Goal: Task Accomplishment & Management: Use online tool/utility

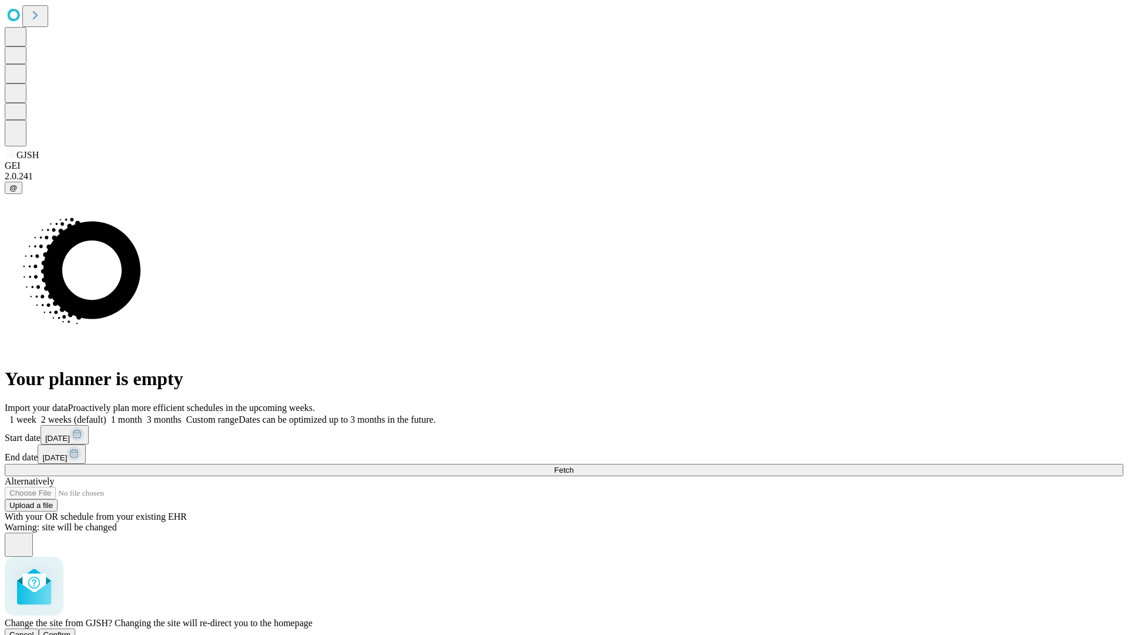
click at [71, 630] on span "Confirm" at bounding box center [57, 634] width 28 height 9
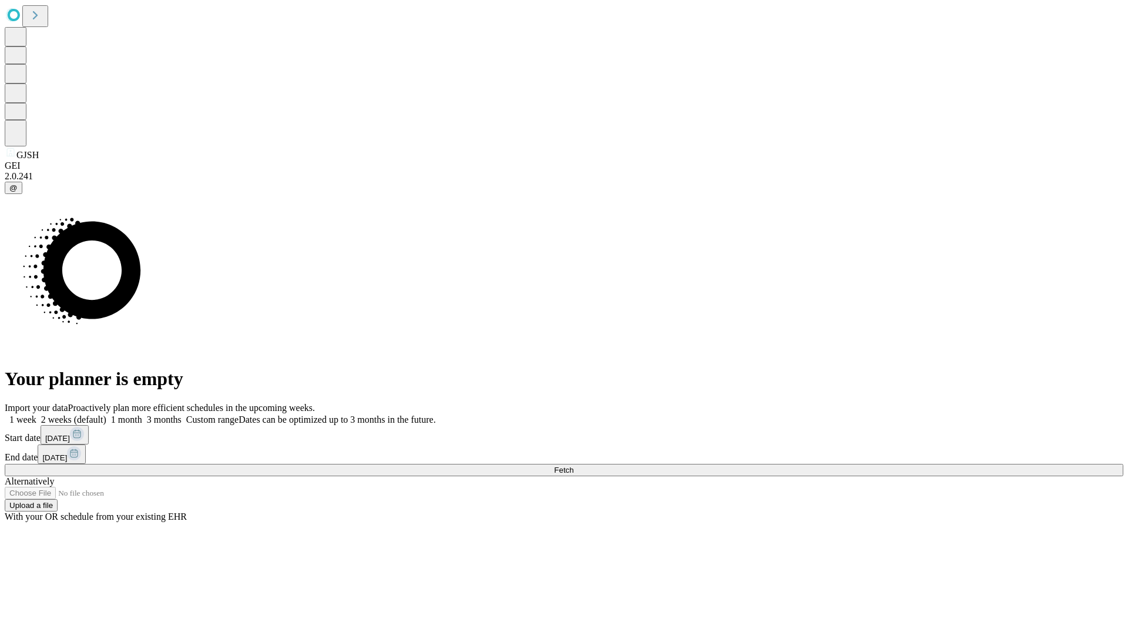
click at [106, 414] on label "2 weeks (default)" at bounding box center [71, 419] width 70 height 10
click at [573, 465] on span "Fetch" at bounding box center [563, 469] width 19 height 9
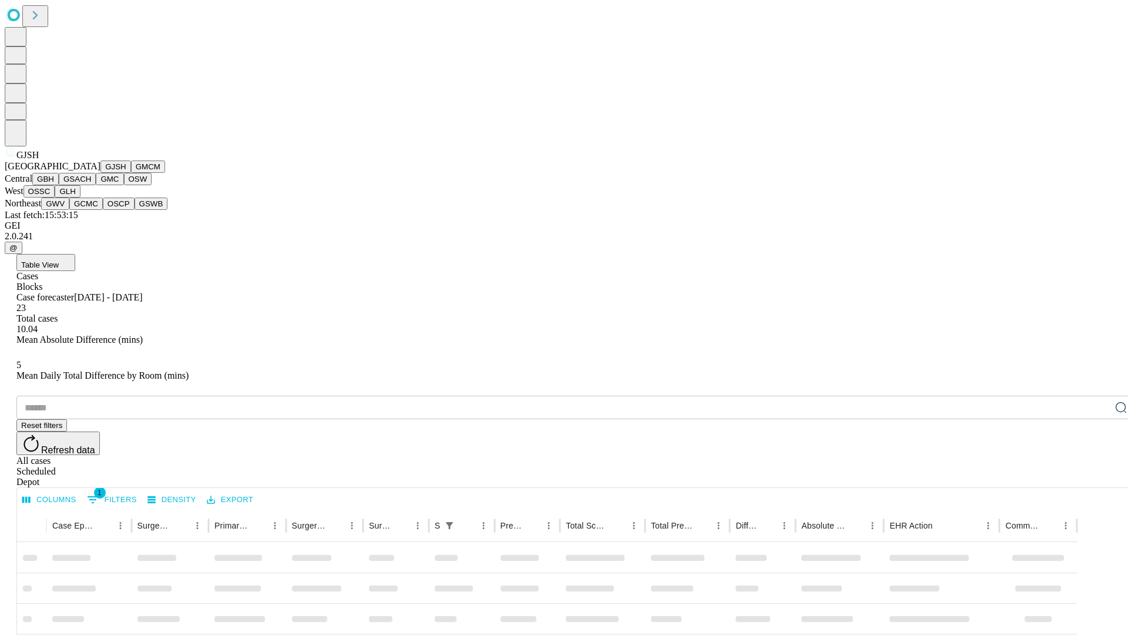
click at [131, 173] on button "GMCM" at bounding box center [148, 166] width 34 height 12
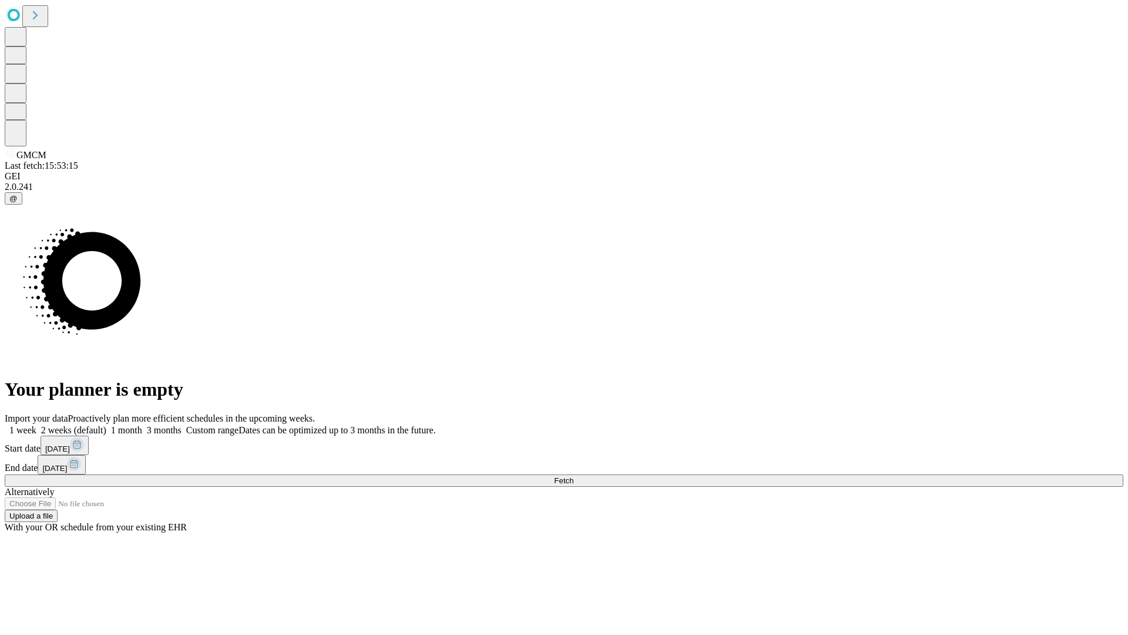
click at [106, 425] on label "2 weeks (default)" at bounding box center [71, 430] width 70 height 10
click at [573, 476] on span "Fetch" at bounding box center [563, 480] width 19 height 9
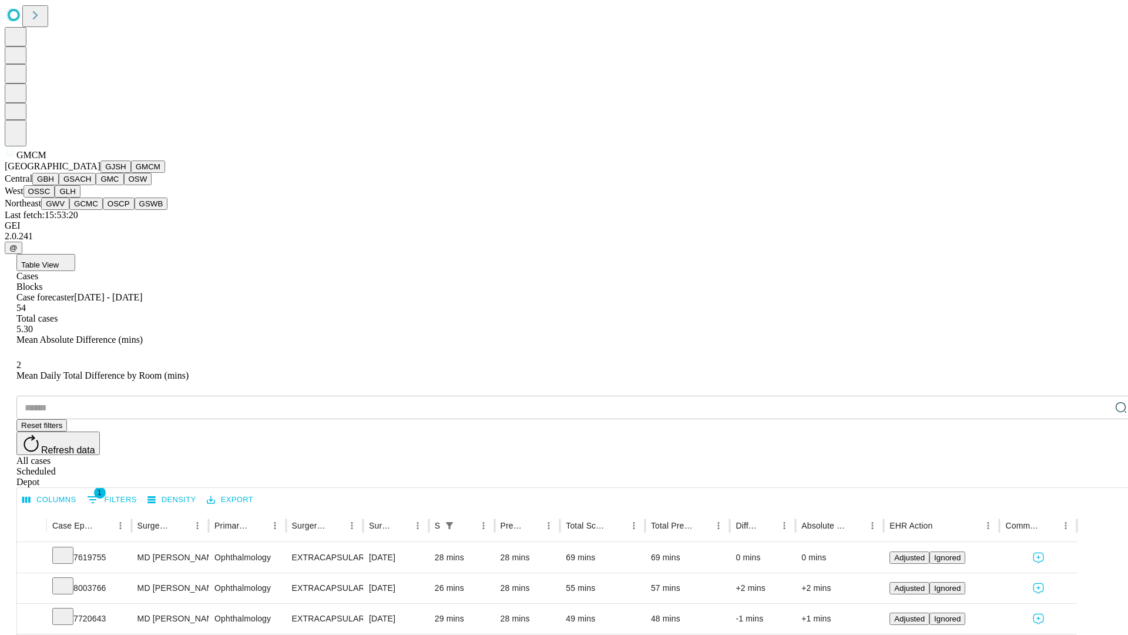
click at [59, 185] on button "GBH" at bounding box center [45, 179] width 26 height 12
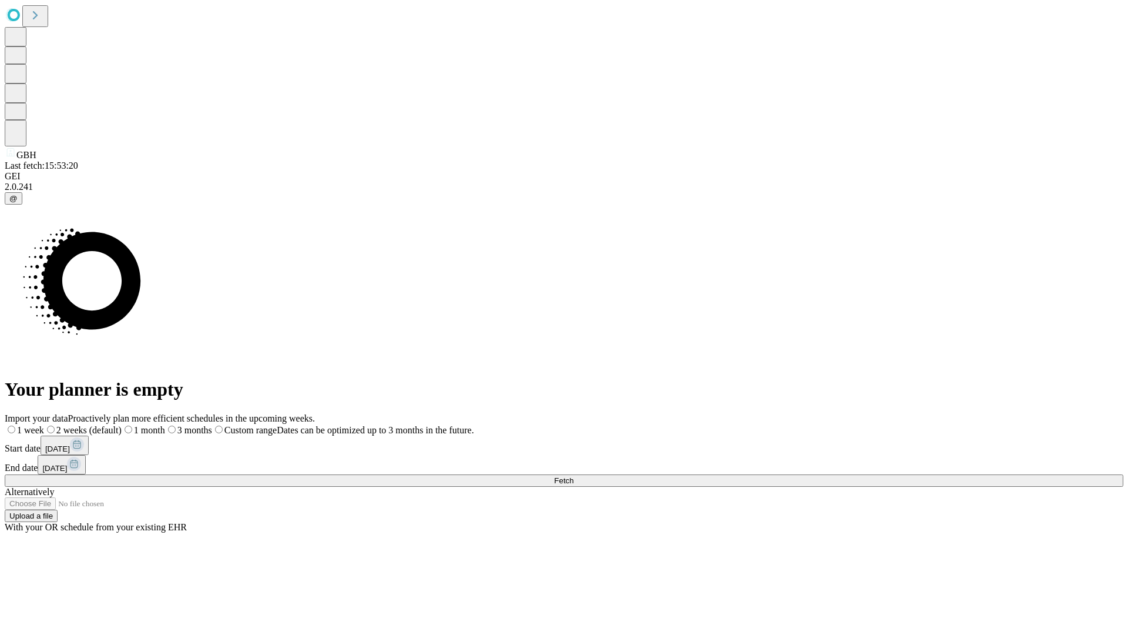
click at [122, 425] on label "2 weeks (default)" at bounding box center [83, 430] width 78 height 10
click at [573, 476] on span "Fetch" at bounding box center [563, 480] width 19 height 9
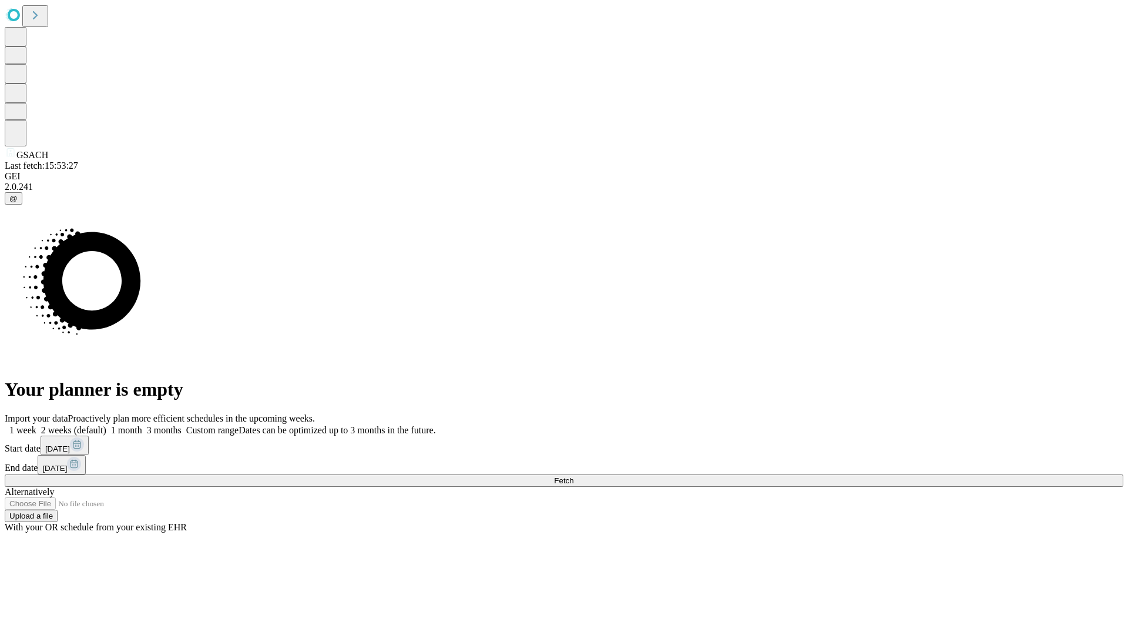
click at [106, 425] on label "2 weeks (default)" at bounding box center [71, 430] width 70 height 10
click at [573, 476] on span "Fetch" at bounding box center [563, 480] width 19 height 9
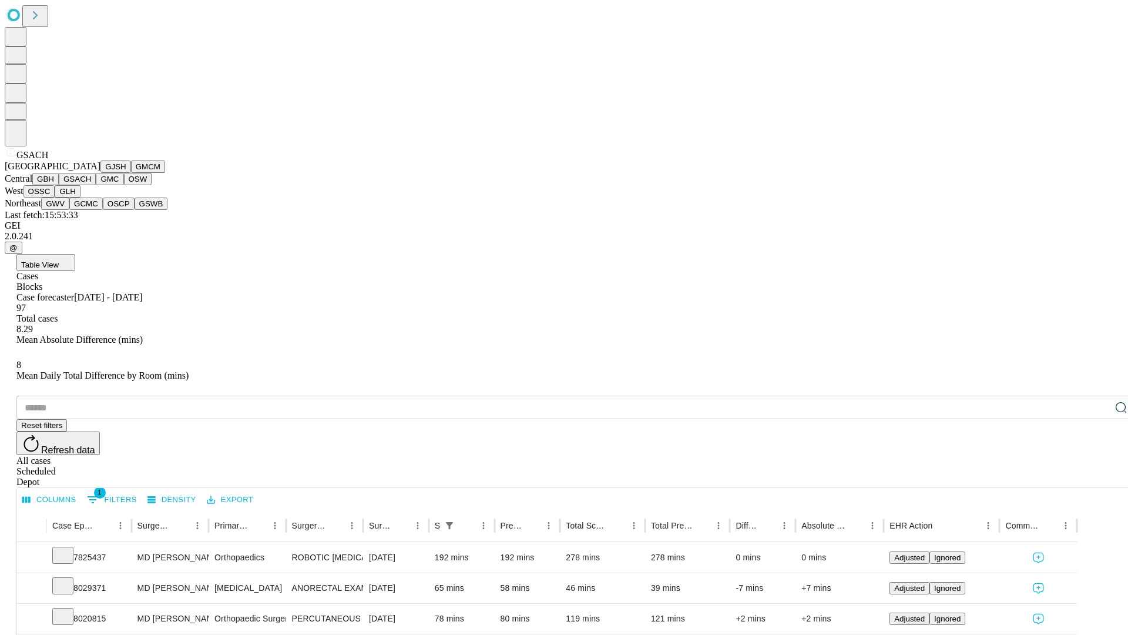
click at [96, 185] on button "GMC" at bounding box center [110, 179] width 28 height 12
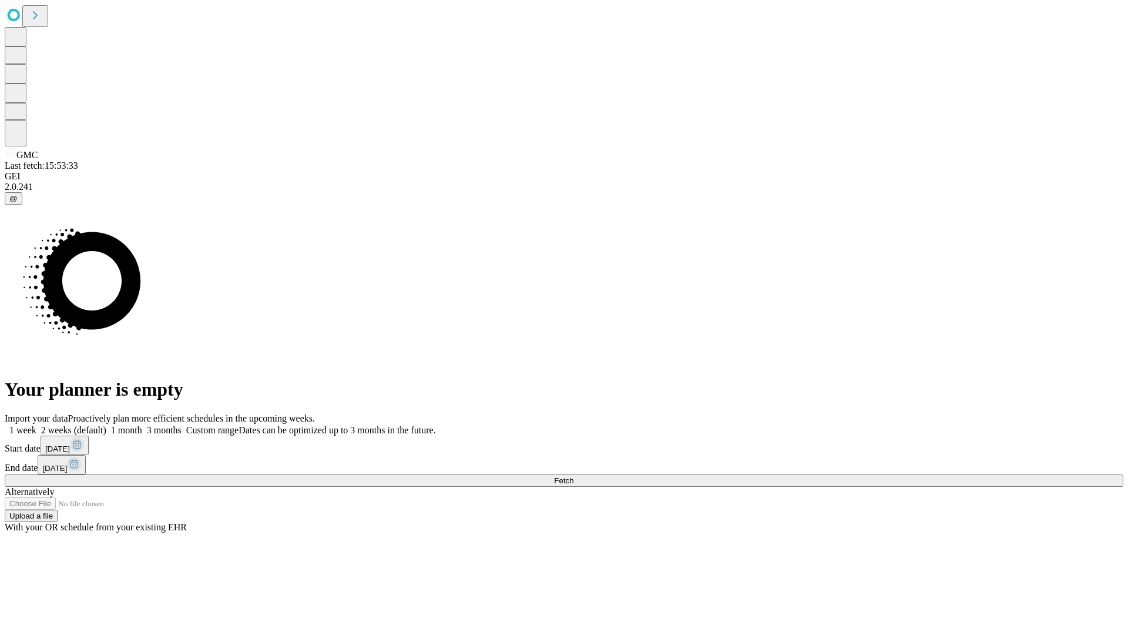
click at [106, 425] on label "2 weeks (default)" at bounding box center [71, 430] width 70 height 10
click at [573, 476] on span "Fetch" at bounding box center [563, 480] width 19 height 9
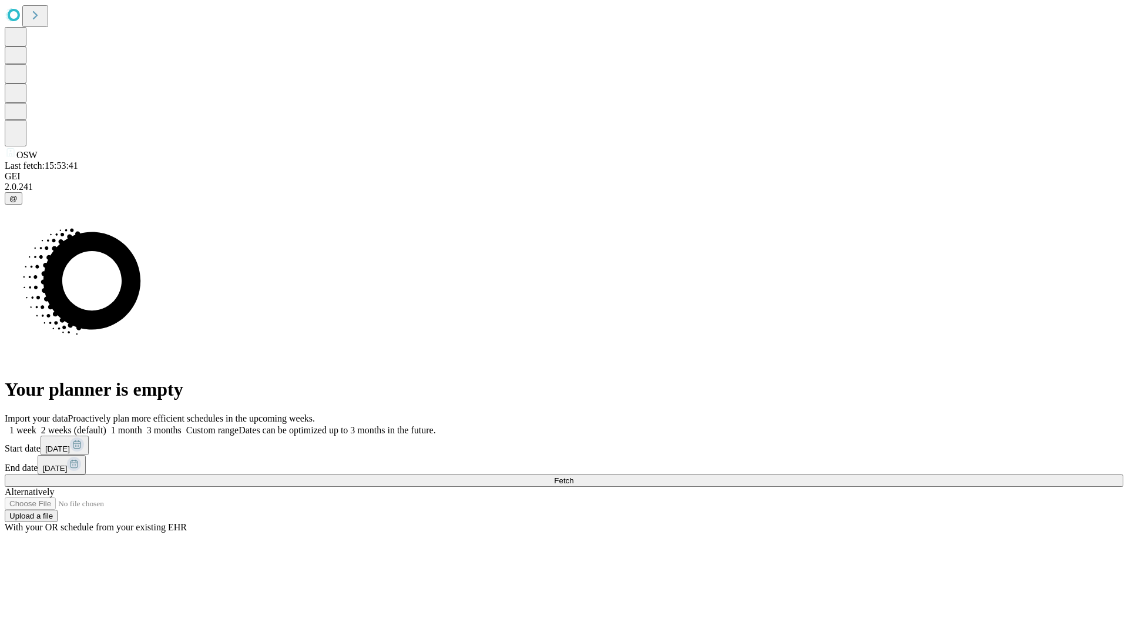
click at [106, 425] on label "2 weeks (default)" at bounding box center [71, 430] width 70 height 10
click at [573, 476] on span "Fetch" at bounding box center [563, 480] width 19 height 9
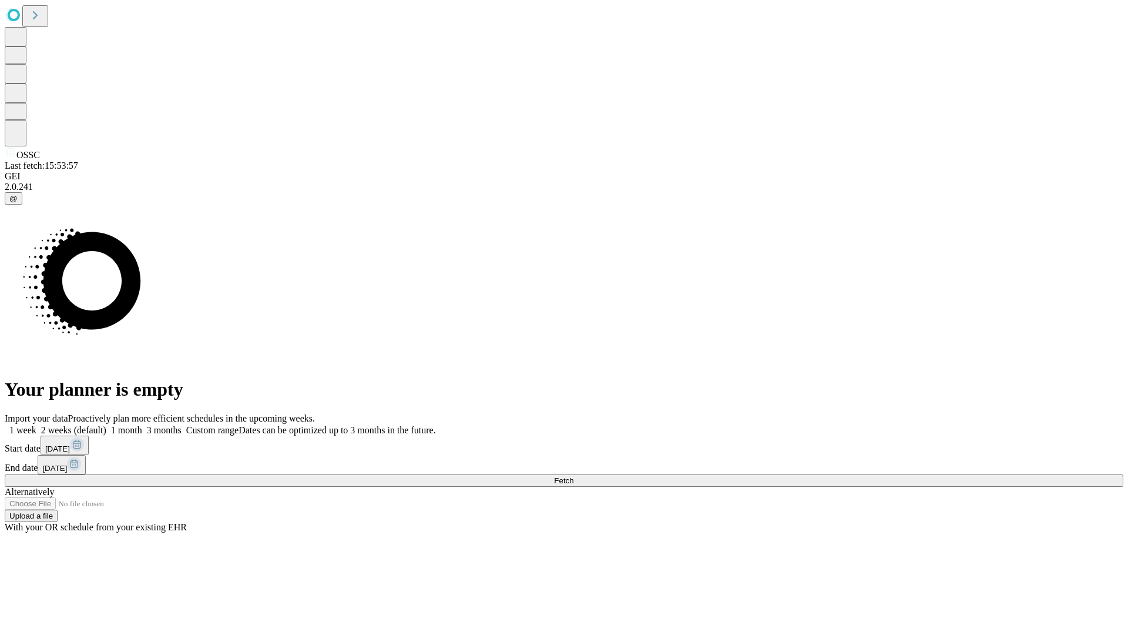
click at [106, 425] on label "2 weeks (default)" at bounding box center [71, 430] width 70 height 10
click at [573, 476] on span "Fetch" at bounding box center [563, 480] width 19 height 9
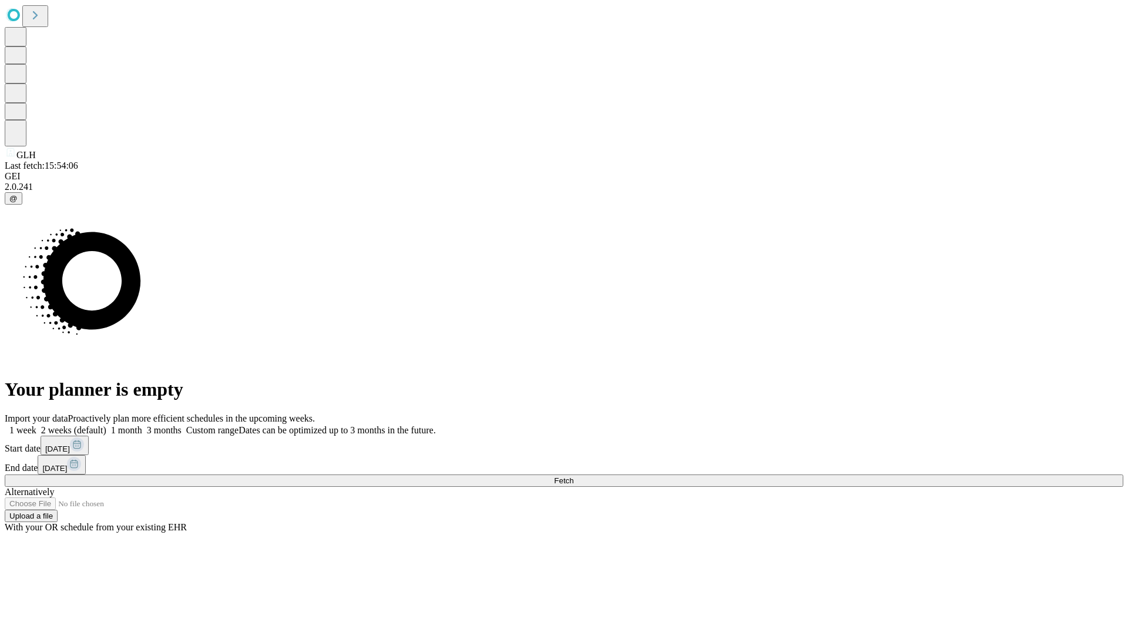
click at [106, 425] on label "2 weeks (default)" at bounding box center [71, 430] width 70 height 10
click at [573, 476] on span "Fetch" at bounding box center [563, 480] width 19 height 9
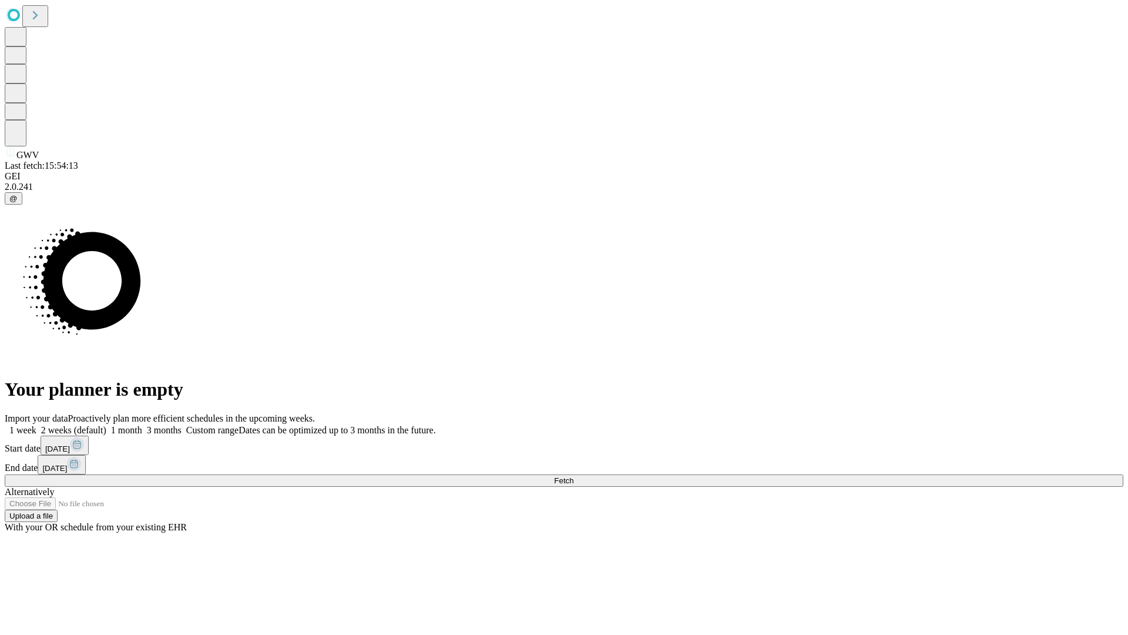
click at [106, 425] on label "2 weeks (default)" at bounding box center [71, 430] width 70 height 10
click at [573, 476] on span "Fetch" at bounding box center [563, 480] width 19 height 9
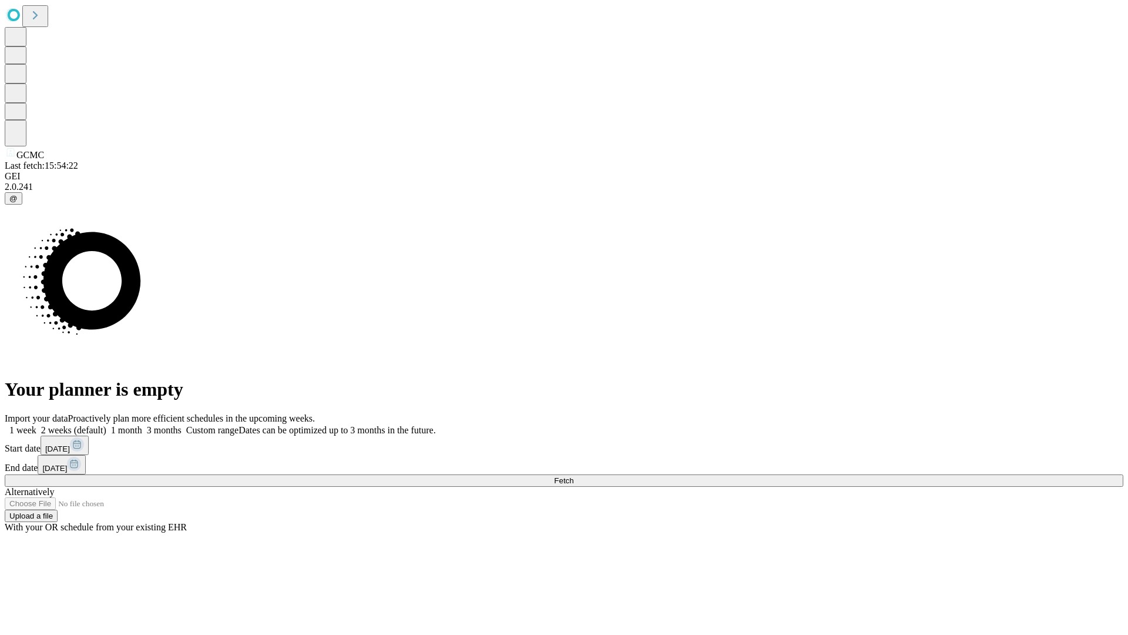
click at [106, 425] on label "2 weeks (default)" at bounding box center [71, 430] width 70 height 10
click at [573, 476] on span "Fetch" at bounding box center [563, 480] width 19 height 9
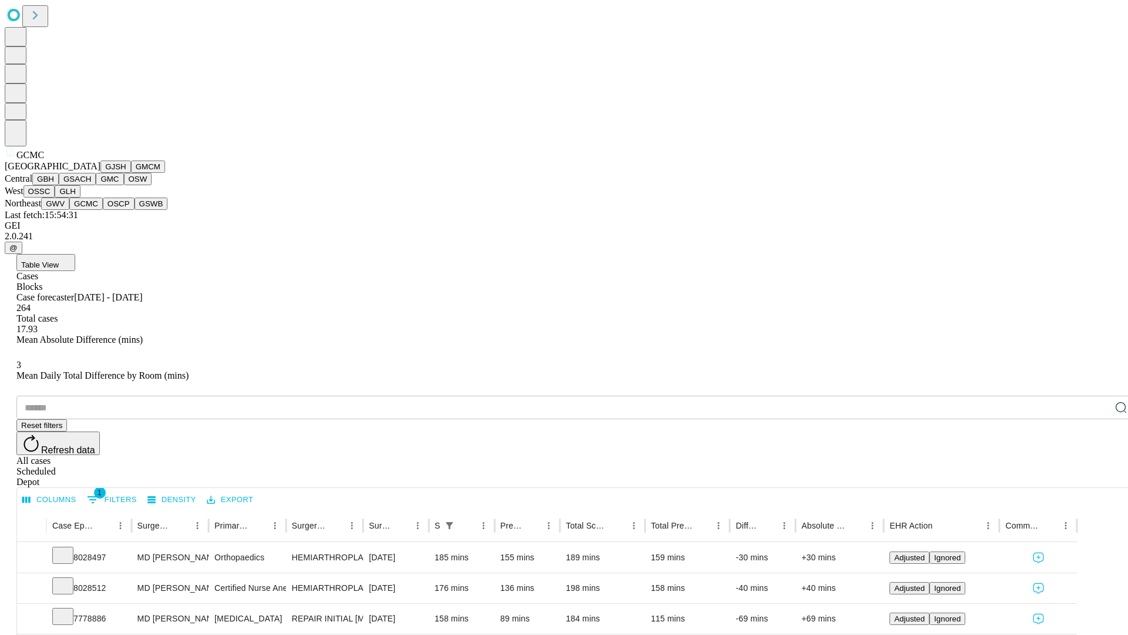
click at [103, 210] on button "OSCP" at bounding box center [119, 203] width 32 height 12
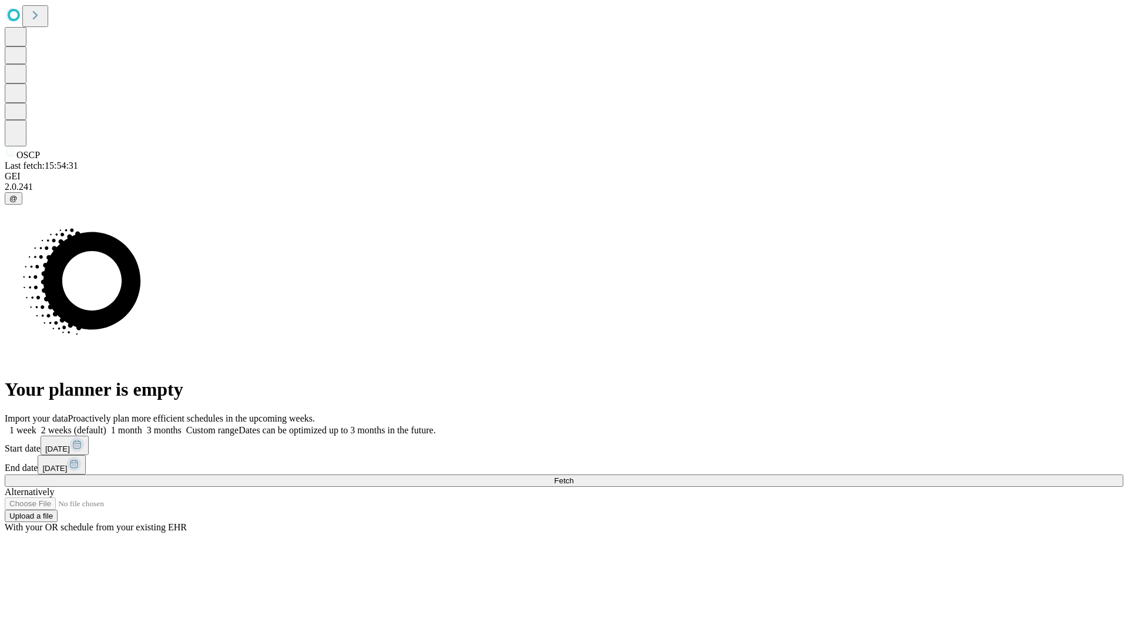
click at [106, 425] on label "2 weeks (default)" at bounding box center [71, 430] width 70 height 10
click at [573, 476] on span "Fetch" at bounding box center [563, 480] width 19 height 9
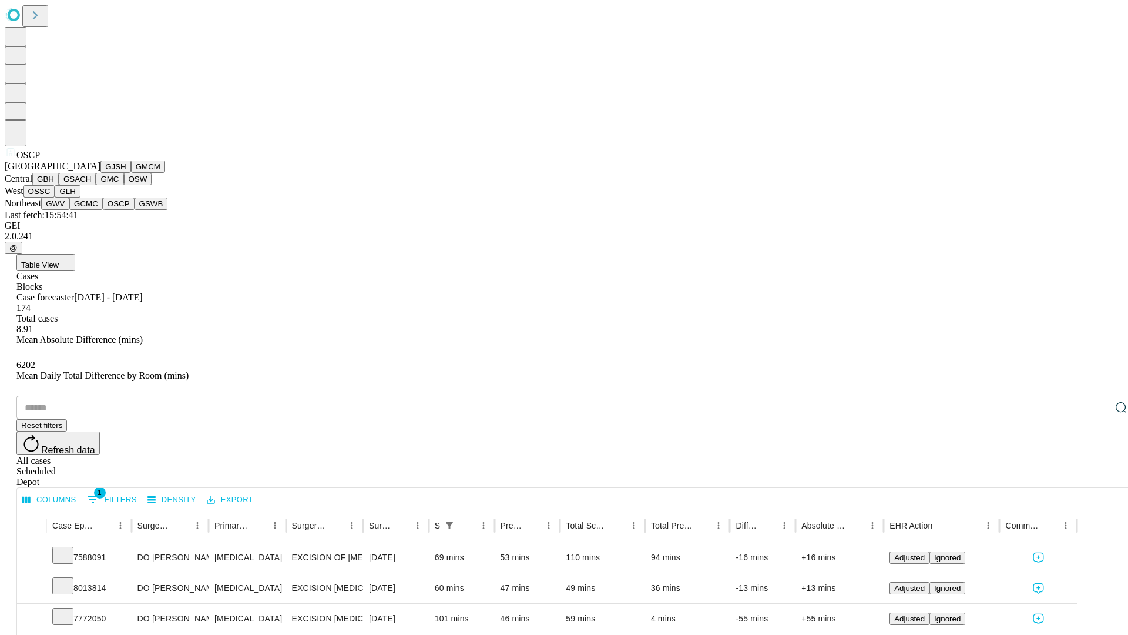
click at [135, 210] on button "GSWB" at bounding box center [151, 203] width 33 height 12
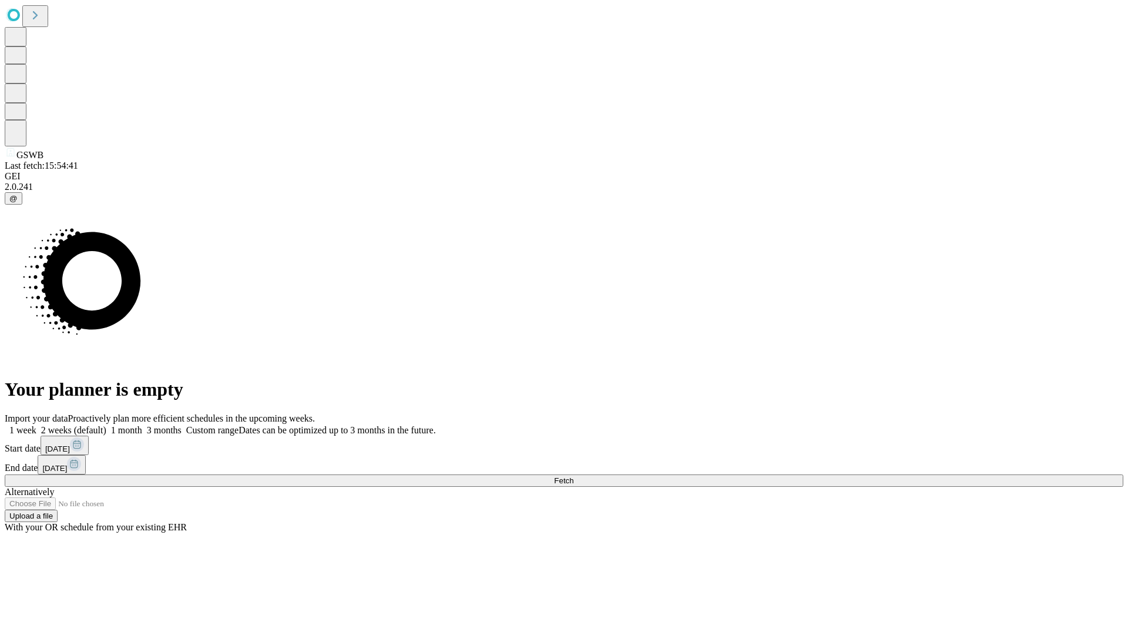
click at [106, 425] on label "2 weeks (default)" at bounding box center [71, 430] width 70 height 10
click at [573, 476] on span "Fetch" at bounding box center [563, 480] width 19 height 9
